Goal: Transaction & Acquisition: Download file/media

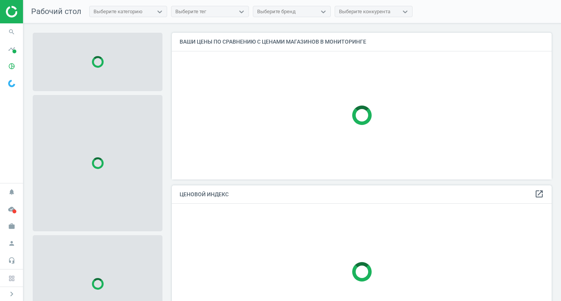
scroll to position [159, 386]
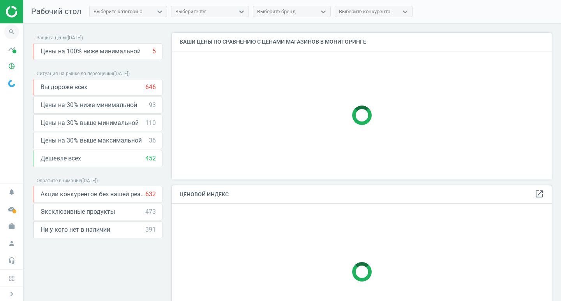
click at [12, 28] on icon "search" at bounding box center [11, 32] width 15 height 15
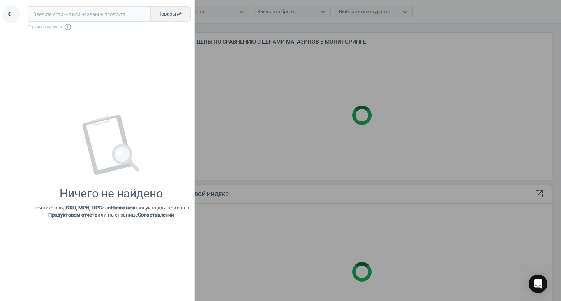
click at [9, 14] on icon "keyboard_backspace" at bounding box center [11, 13] width 9 height 9
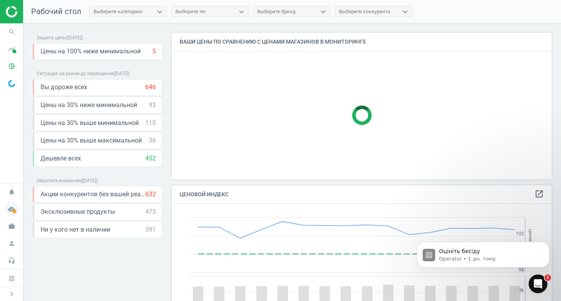
scroll to position [0, 0]
click at [15, 212] on span at bounding box center [14, 212] width 4 height 4
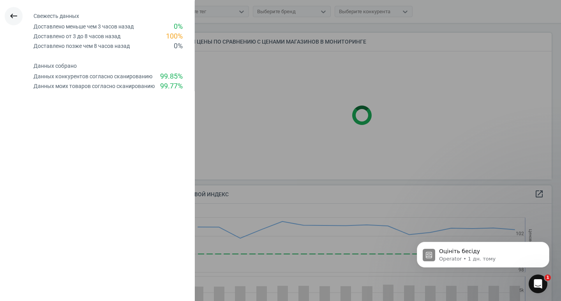
click at [9, 16] on icon "keyboard_backspace" at bounding box center [13, 15] width 9 height 9
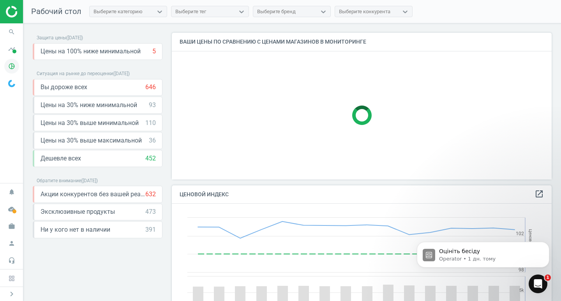
click at [12, 65] on icon "pie_chart_outlined" at bounding box center [11, 66] width 15 height 15
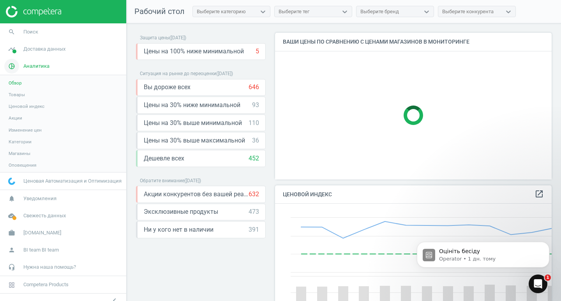
scroll to position [191, 283]
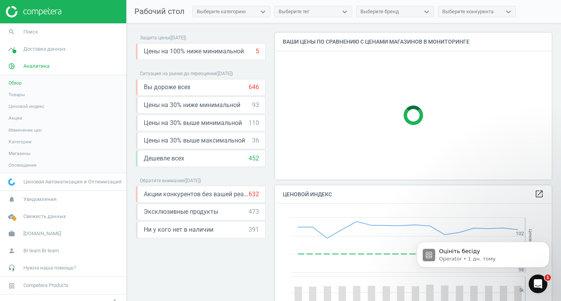
click at [25, 97] on link "Товары" at bounding box center [63, 95] width 126 height 12
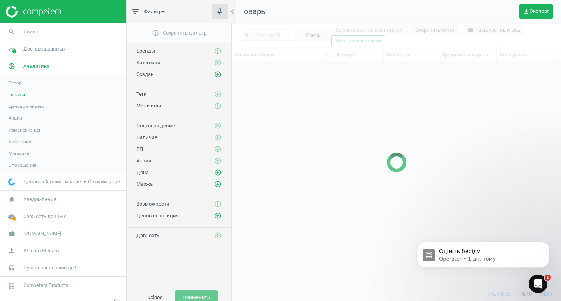
scroll to position [212, 323]
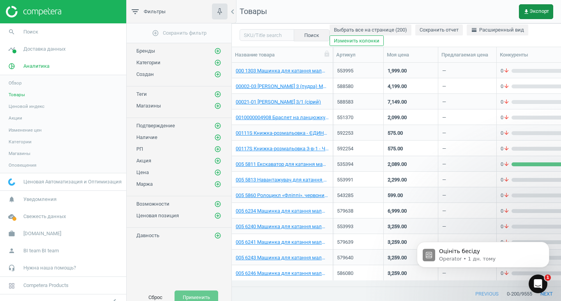
click at [540, 12] on span "get_app Экспорт" at bounding box center [536, 12] width 26 height 6
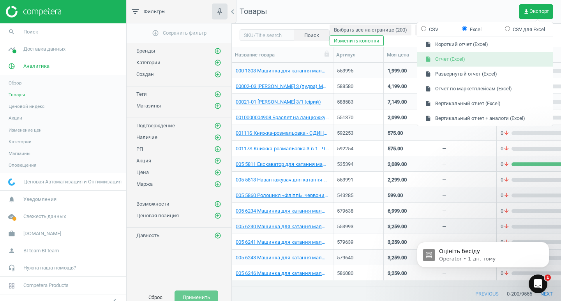
click at [483, 63] on button "insert_drive_file Отчет (Excel)" at bounding box center [485, 59] width 136 height 15
